Goal: Information Seeking & Learning: Check status

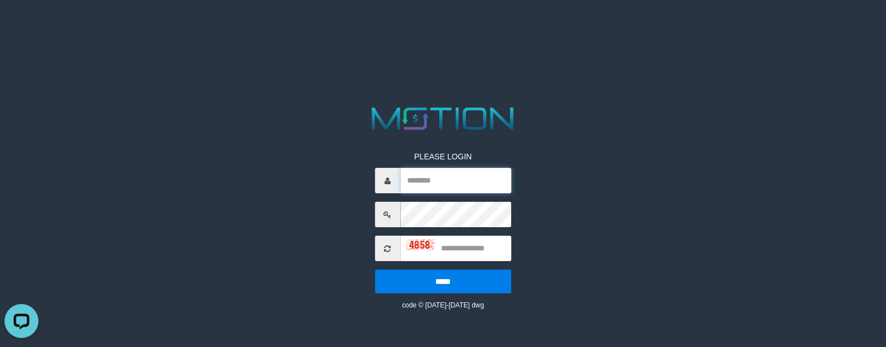
drag, startPoint x: 424, startPoint y: 185, endPoint x: 346, endPoint y: 180, distance: 78.2
click at [424, 185] on input "text" at bounding box center [455, 180] width 111 height 25
paste input "*********"
type input "*********"
click at [467, 256] on input "text" at bounding box center [455, 248] width 111 height 25
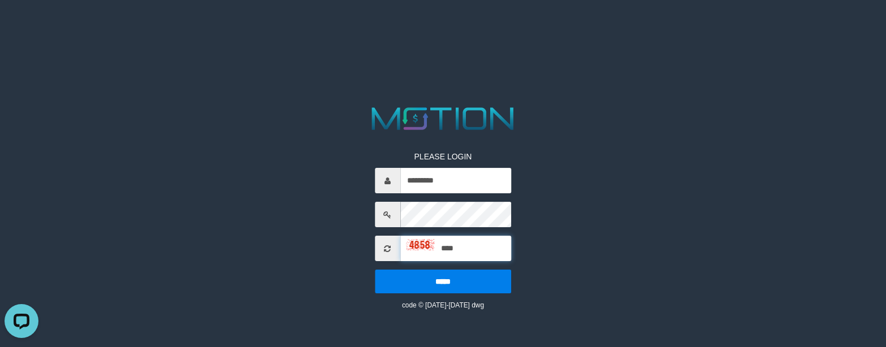
type input "****"
click at [375, 270] on input "*****" at bounding box center [443, 282] width 136 height 24
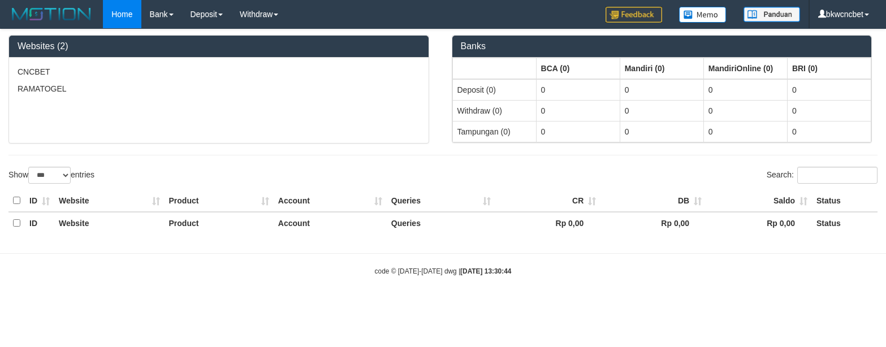
select select "***"
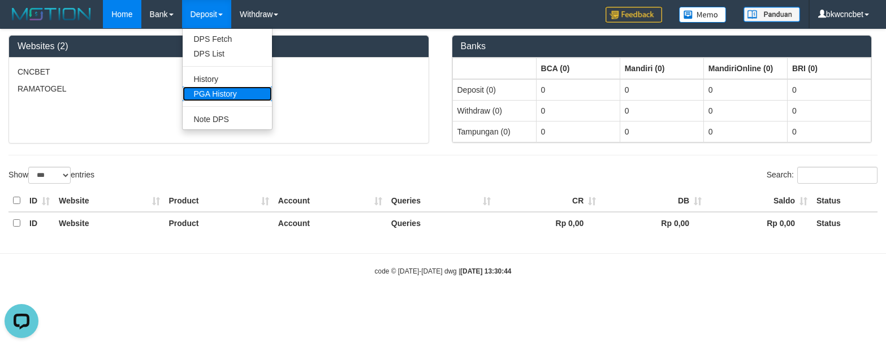
click at [214, 92] on link "PGA History" at bounding box center [227, 94] width 89 height 15
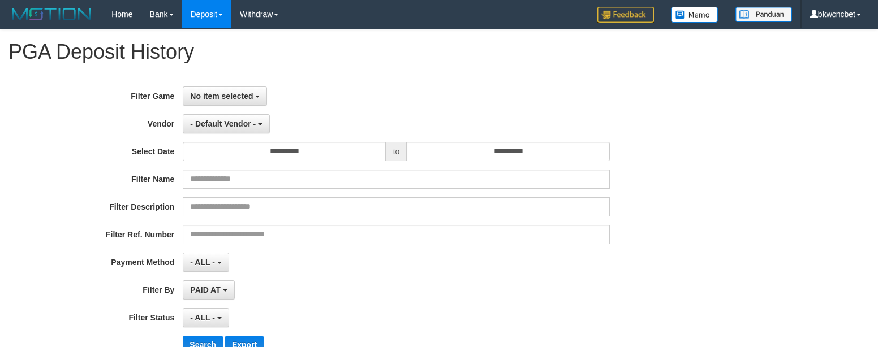
select select
select select "**"
click at [251, 100] on span "No item selected" at bounding box center [221, 96] width 63 height 9
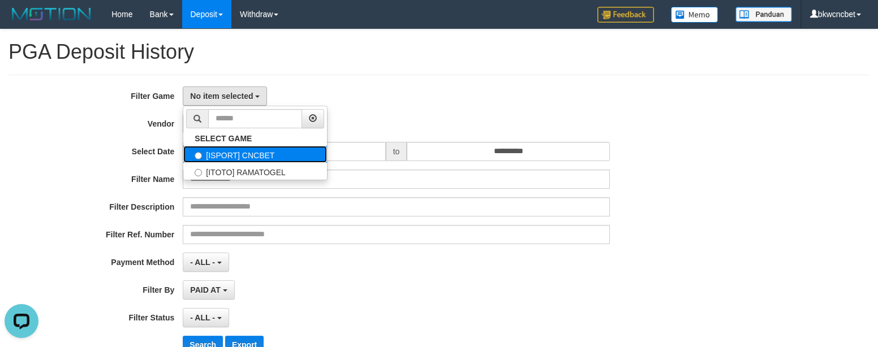
click at [226, 156] on label "[ISPORT] CNCBET" at bounding box center [255, 154] width 144 height 17
select select "****"
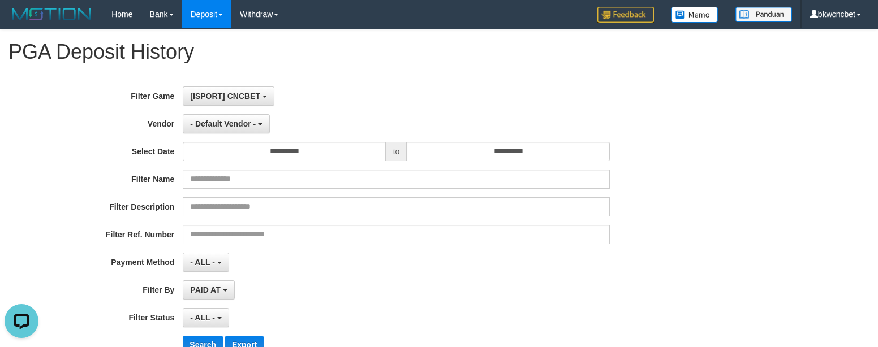
scroll to position [10, 0]
click at [210, 123] on span "- Default Vendor -" at bounding box center [223, 123] width 66 height 9
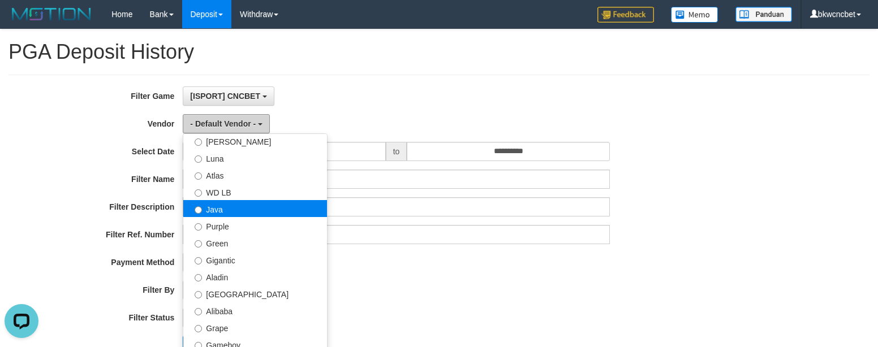
scroll to position [57, 0]
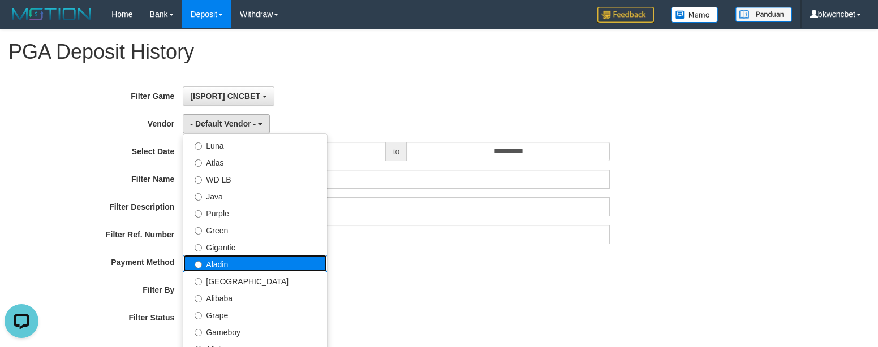
click at [245, 268] on label "Aladin" at bounding box center [255, 263] width 144 height 17
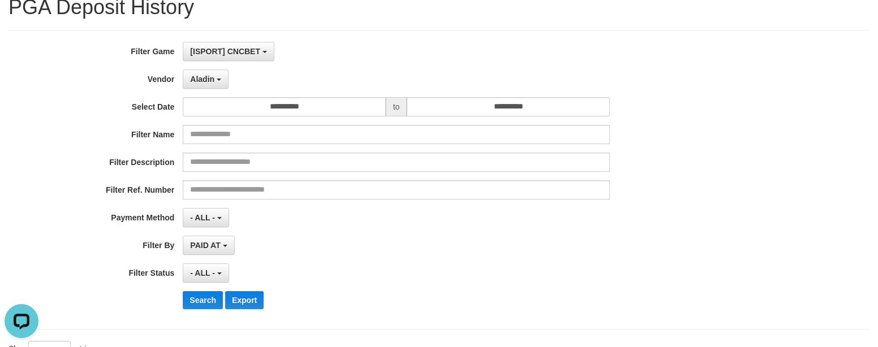
scroll to position [113, 0]
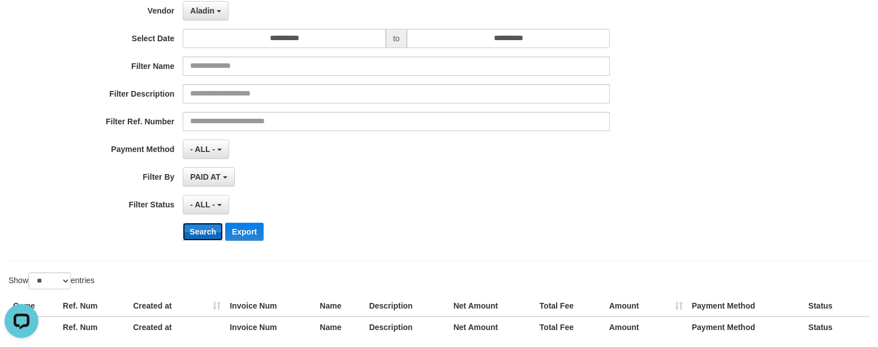
click at [203, 238] on button "Search" at bounding box center [203, 232] width 40 height 18
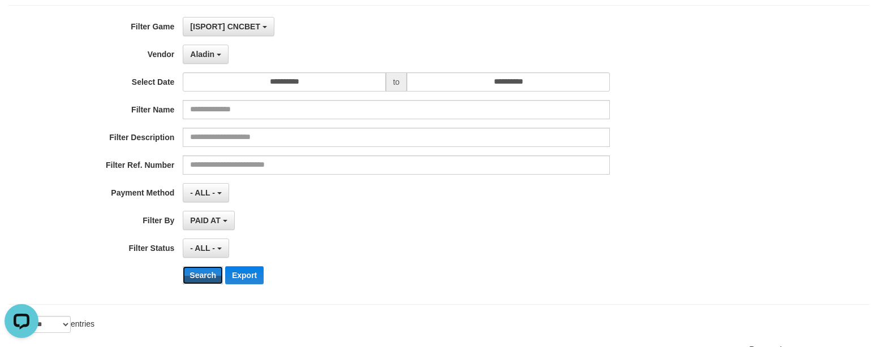
scroll to position [0, 0]
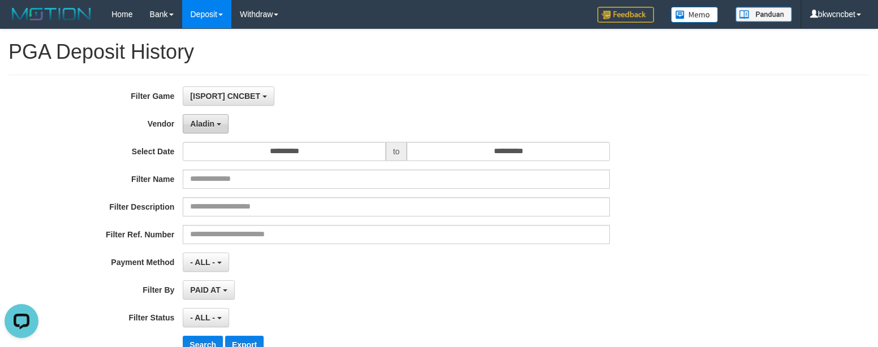
click at [218, 128] on button "Aladin" at bounding box center [206, 123] width 46 height 19
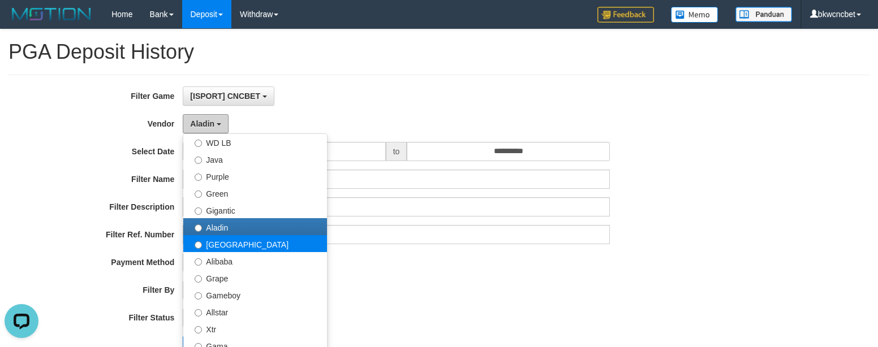
scroll to position [113, 0]
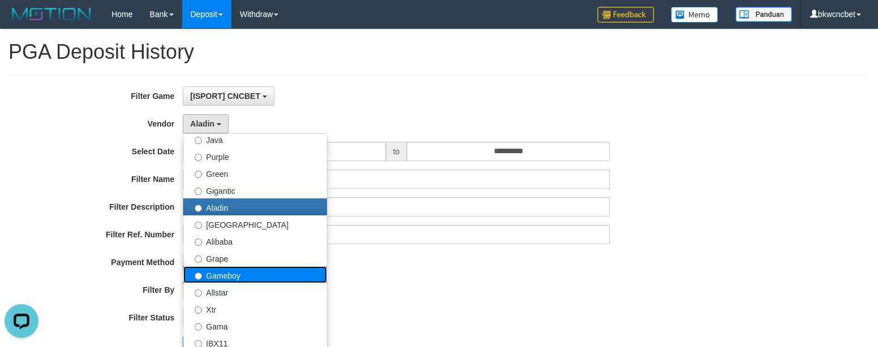
click at [255, 275] on label "Gameboy" at bounding box center [255, 274] width 144 height 17
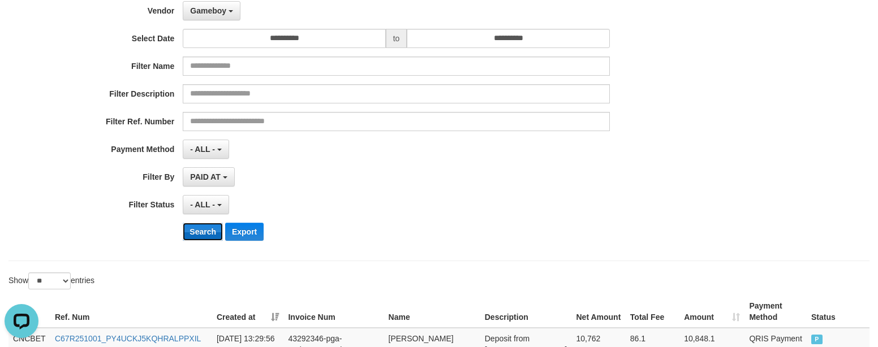
click at [205, 235] on button "Search" at bounding box center [203, 232] width 40 height 18
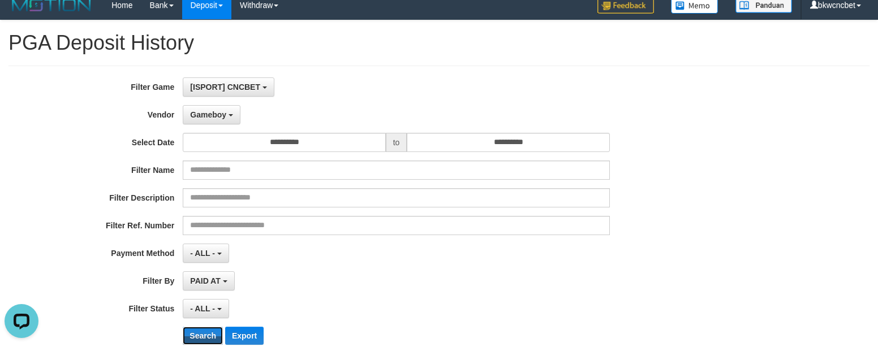
scroll to position [0, 0]
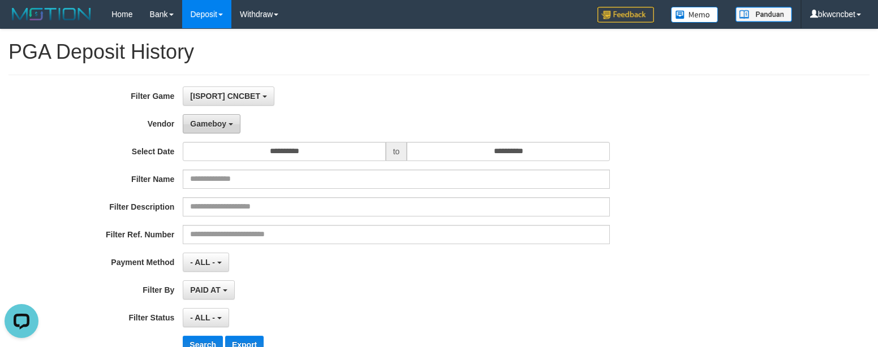
click at [222, 126] on span "Gameboy" at bounding box center [208, 123] width 36 height 9
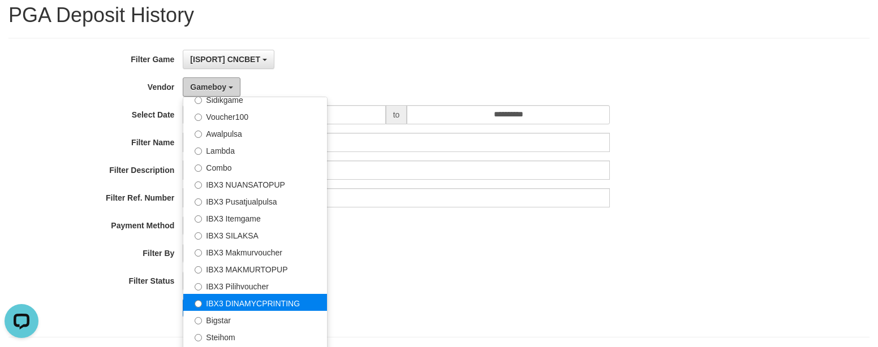
scroll to position [57, 0]
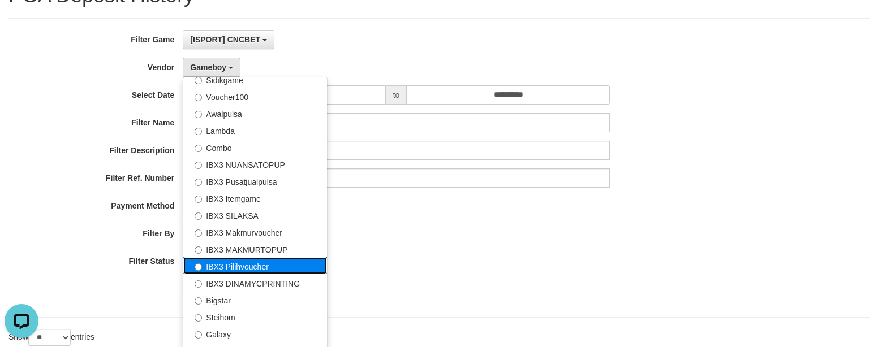
click at [265, 264] on label "IBX3 Pilihvoucher" at bounding box center [255, 265] width 144 height 17
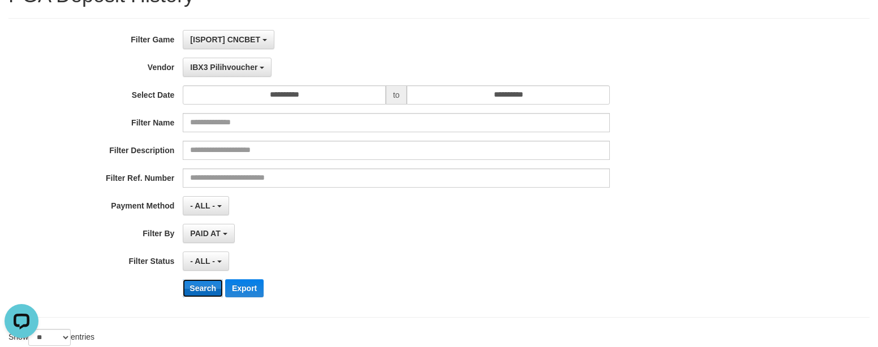
click at [198, 290] on button "Search" at bounding box center [203, 288] width 40 height 18
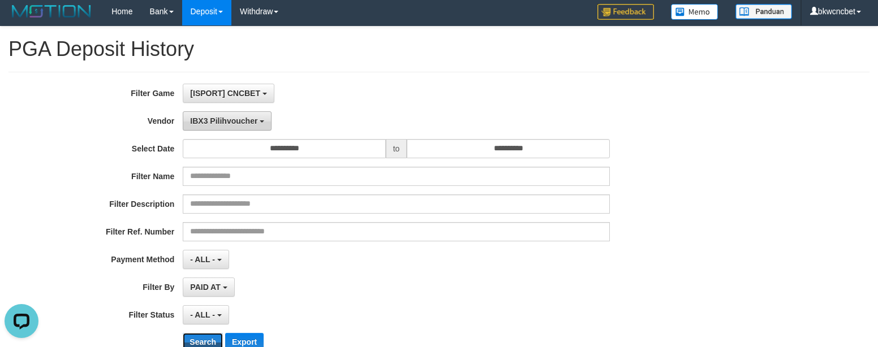
scroll to position [0, 0]
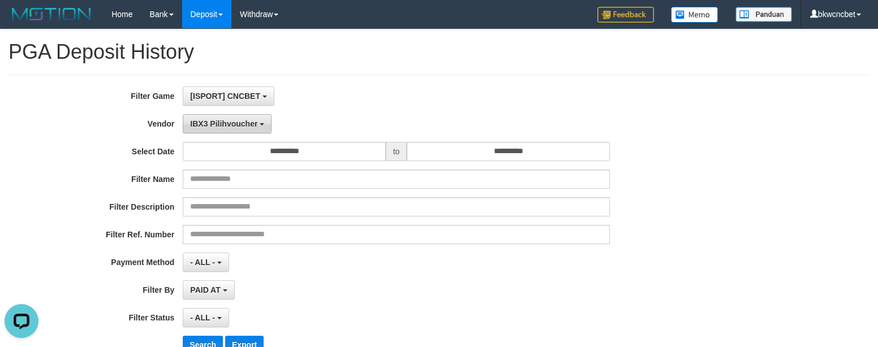
click at [238, 122] on span "IBX3 Pilihvoucher" at bounding box center [223, 123] width 67 height 9
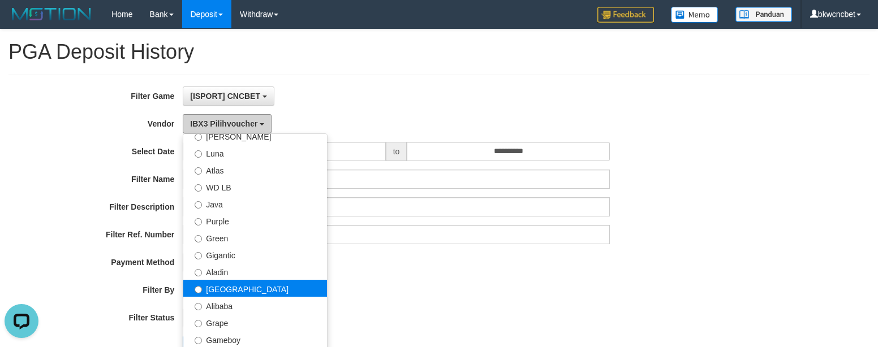
scroll to position [113, 0]
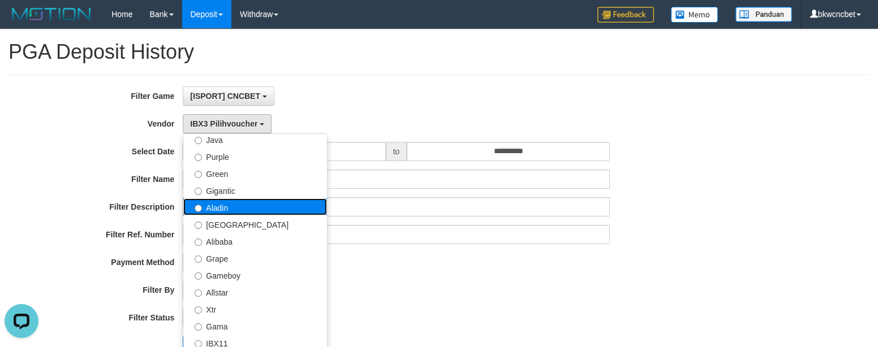
click at [258, 209] on label "Aladin" at bounding box center [255, 207] width 144 height 17
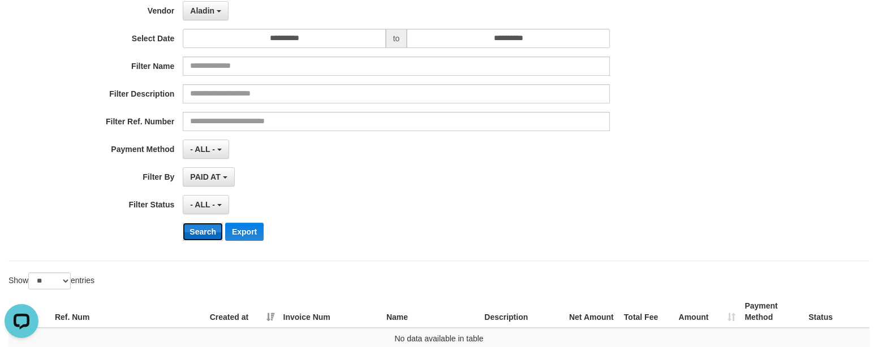
click at [203, 238] on button "Search" at bounding box center [203, 232] width 40 height 18
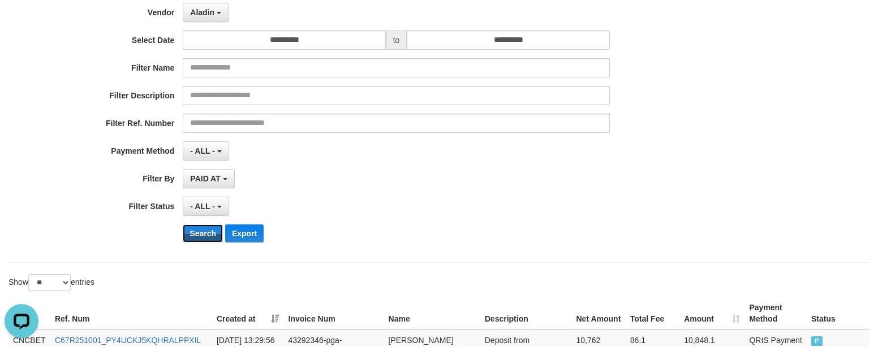
scroll to position [0, 0]
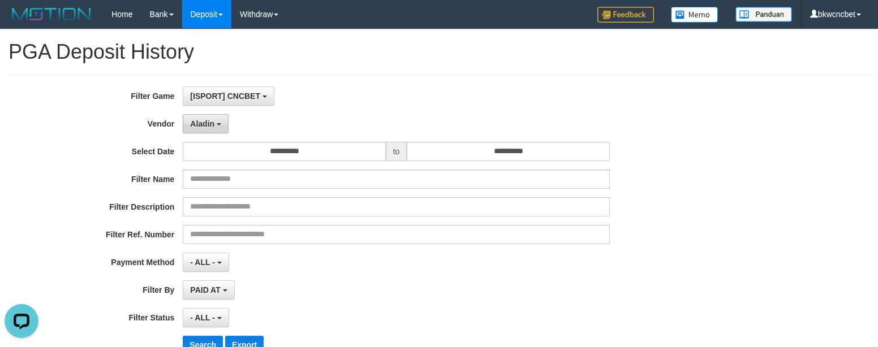
click at [208, 127] on span "Aladin" at bounding box center [202, 123] width 24 height 9
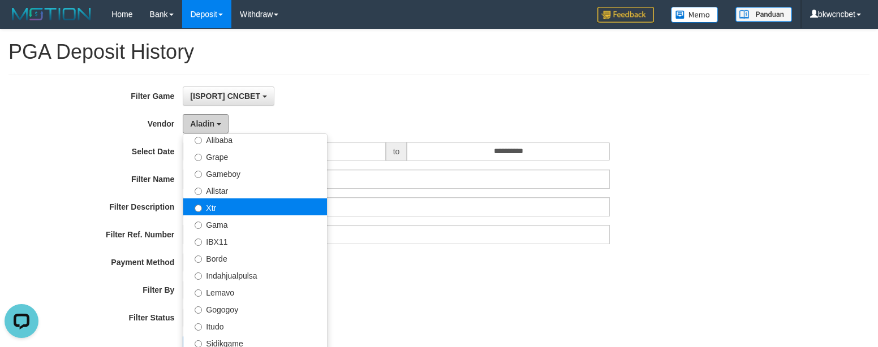
scroll to position [226, 0]
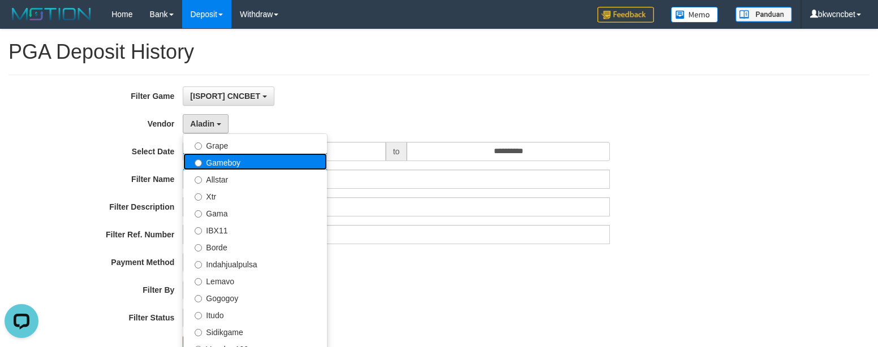
click at [251, 169] on label "Gameboy" at bounding box center [255, 161] width 144 height 17
select select "**********"
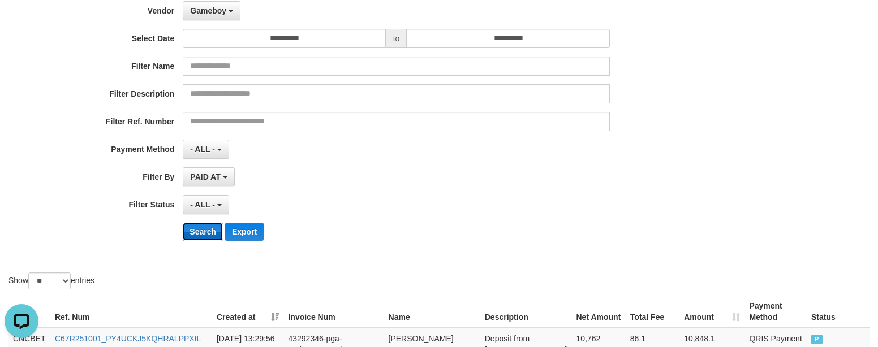
click at [206, 240] on button "Search" at bounding box center [203, 232] width 40 height 18
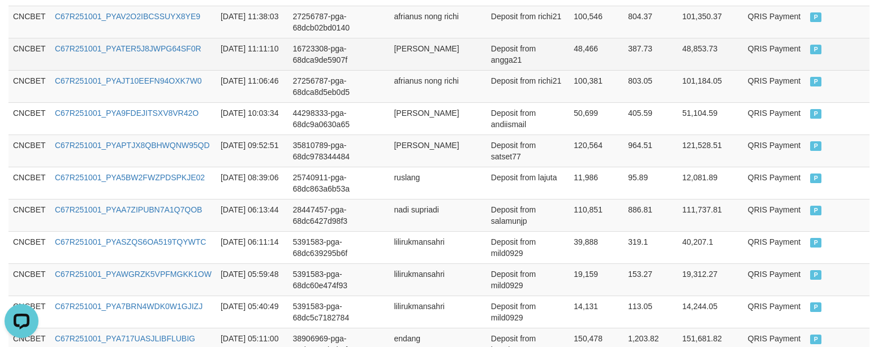
scroll to position [546, 0]
